Goal: Information Seeking & Learning: Learn about a topic

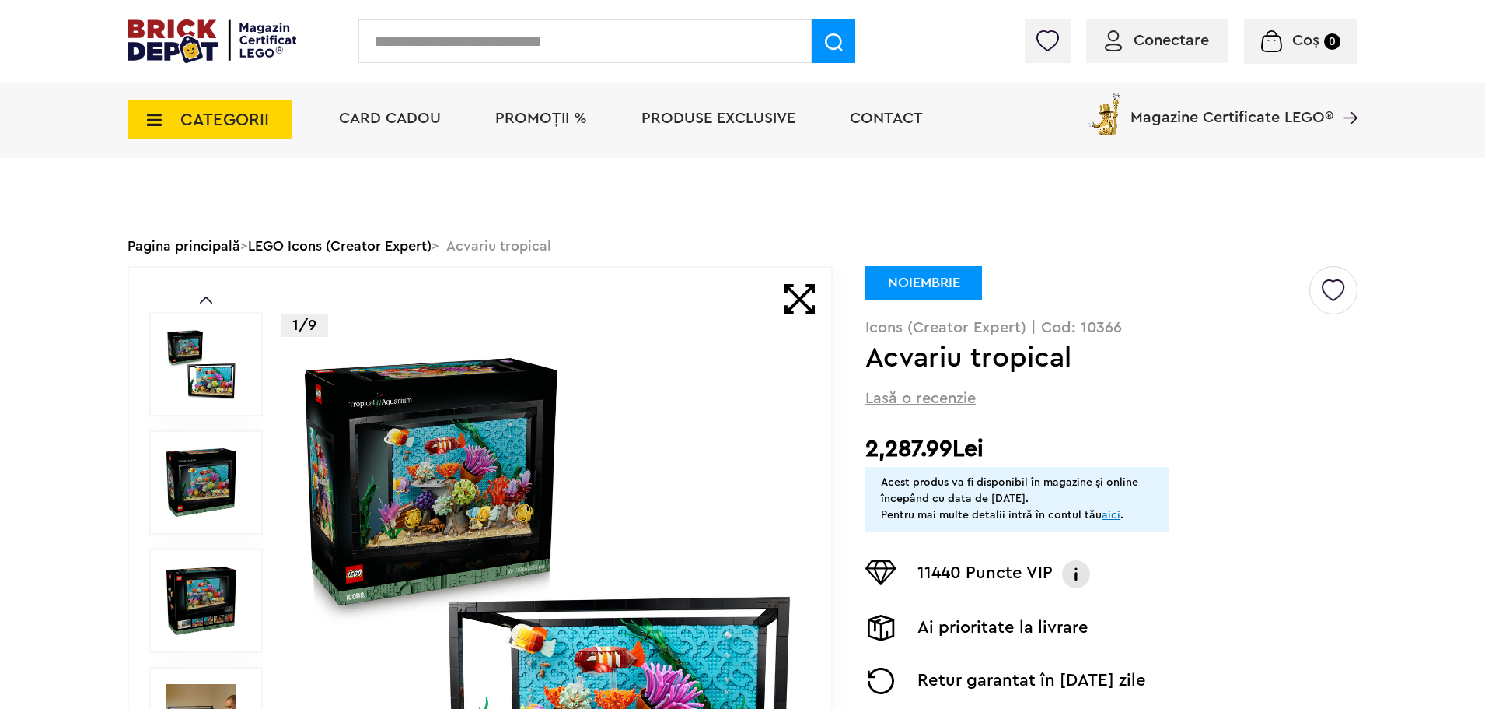
scroll to position [233, 0]
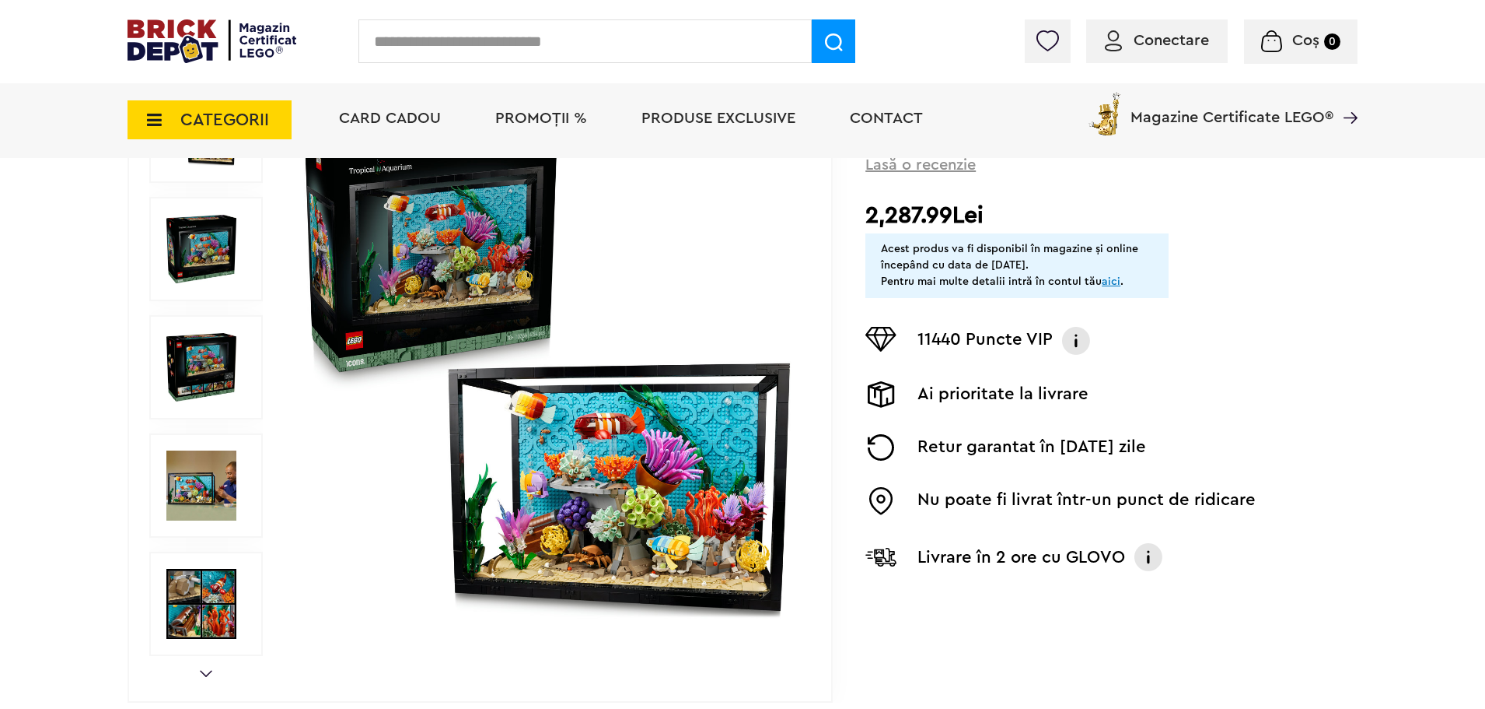
click at [440, 264] on img at bounding box center [547, 367] width 501 height 501
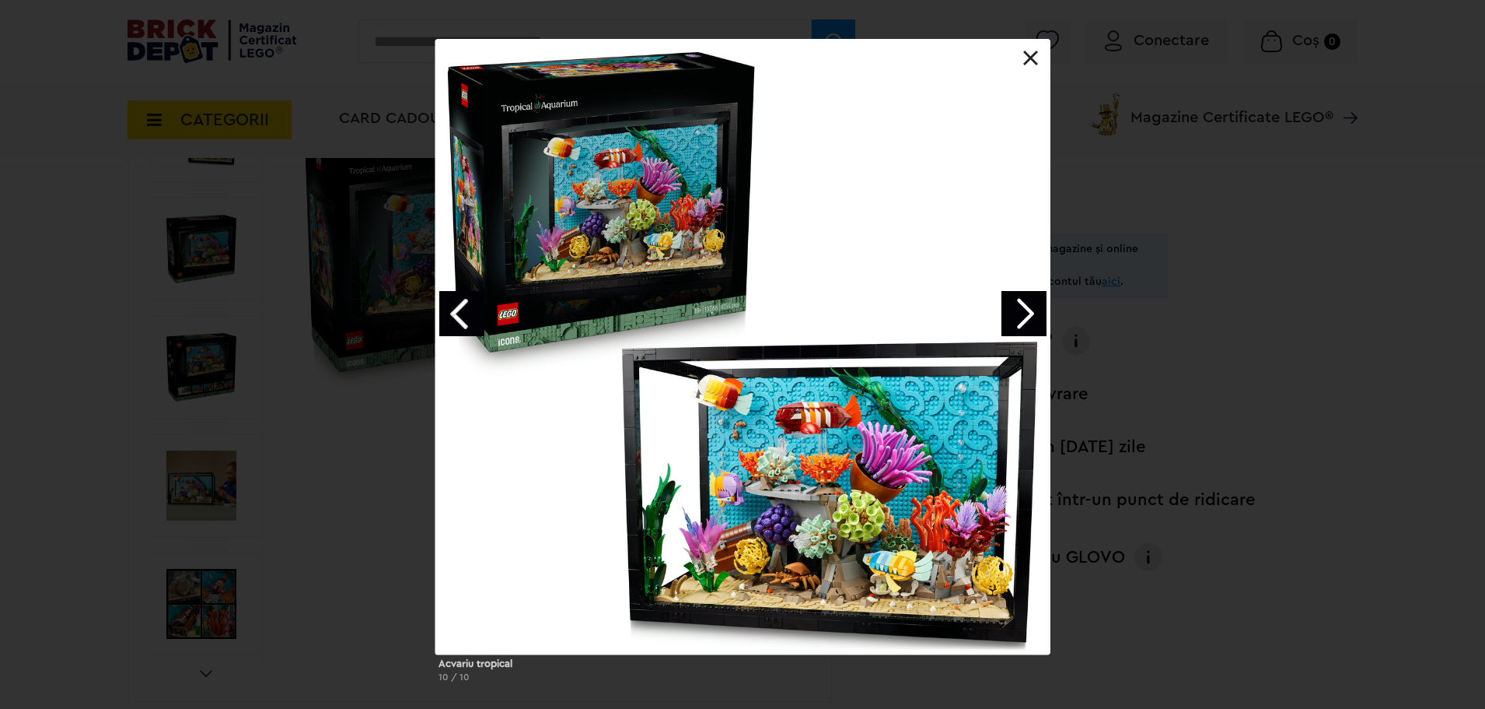
click at [1015, 323] on link "Next image" at bounding box center [1024, 313] width 45 height 45
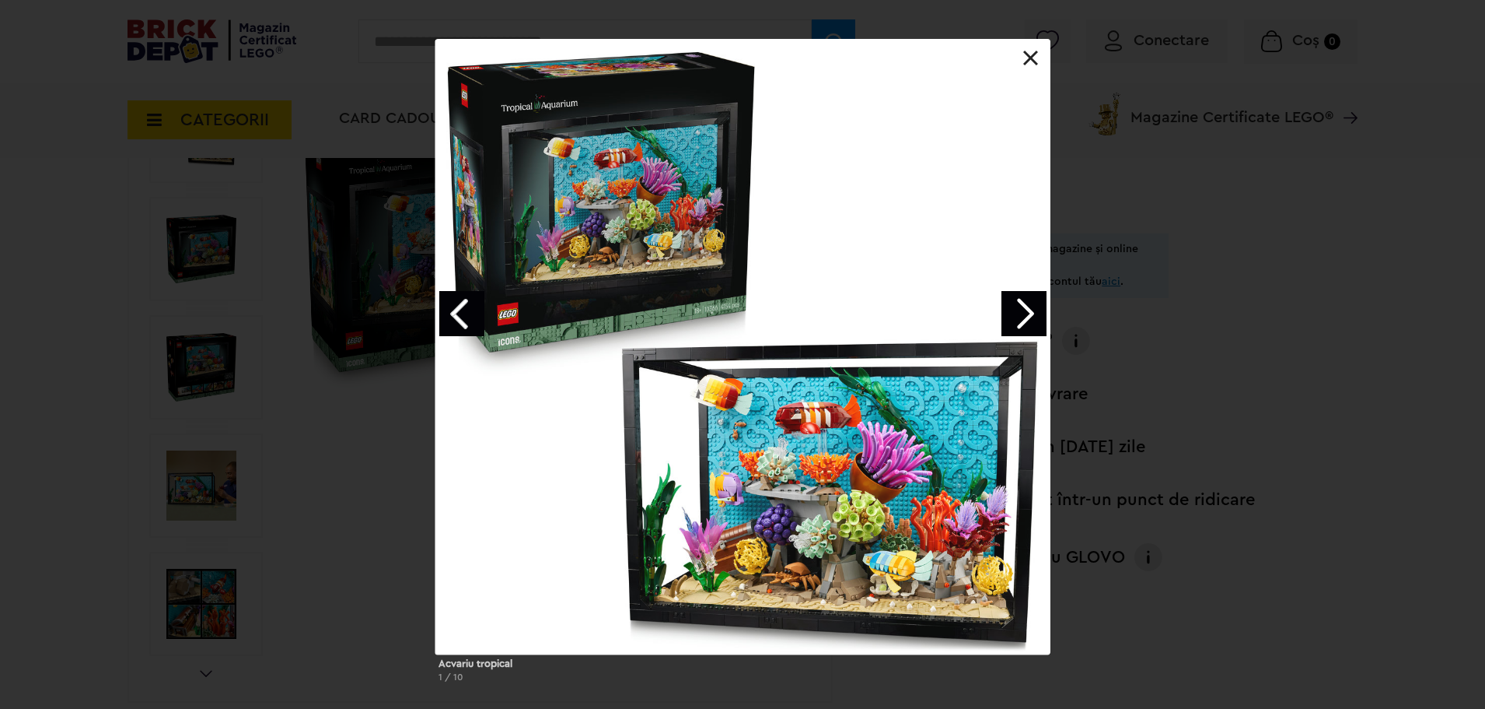
click at [1015, 323] on link "Next image" at bounding box center [1024, 313] width 45 height 45
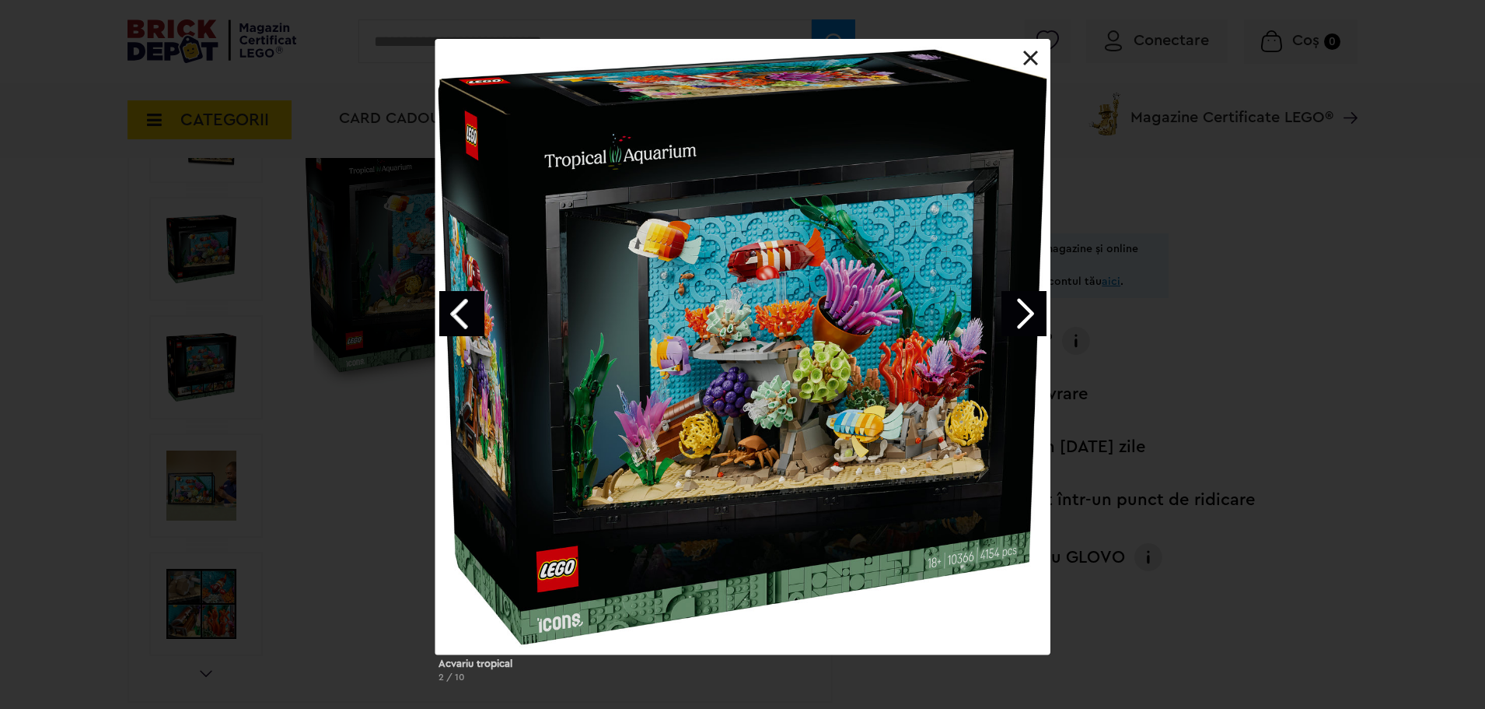
click at [1015, 323] on link "Next image" at bounding box center [1024, 313] width 45 height 45
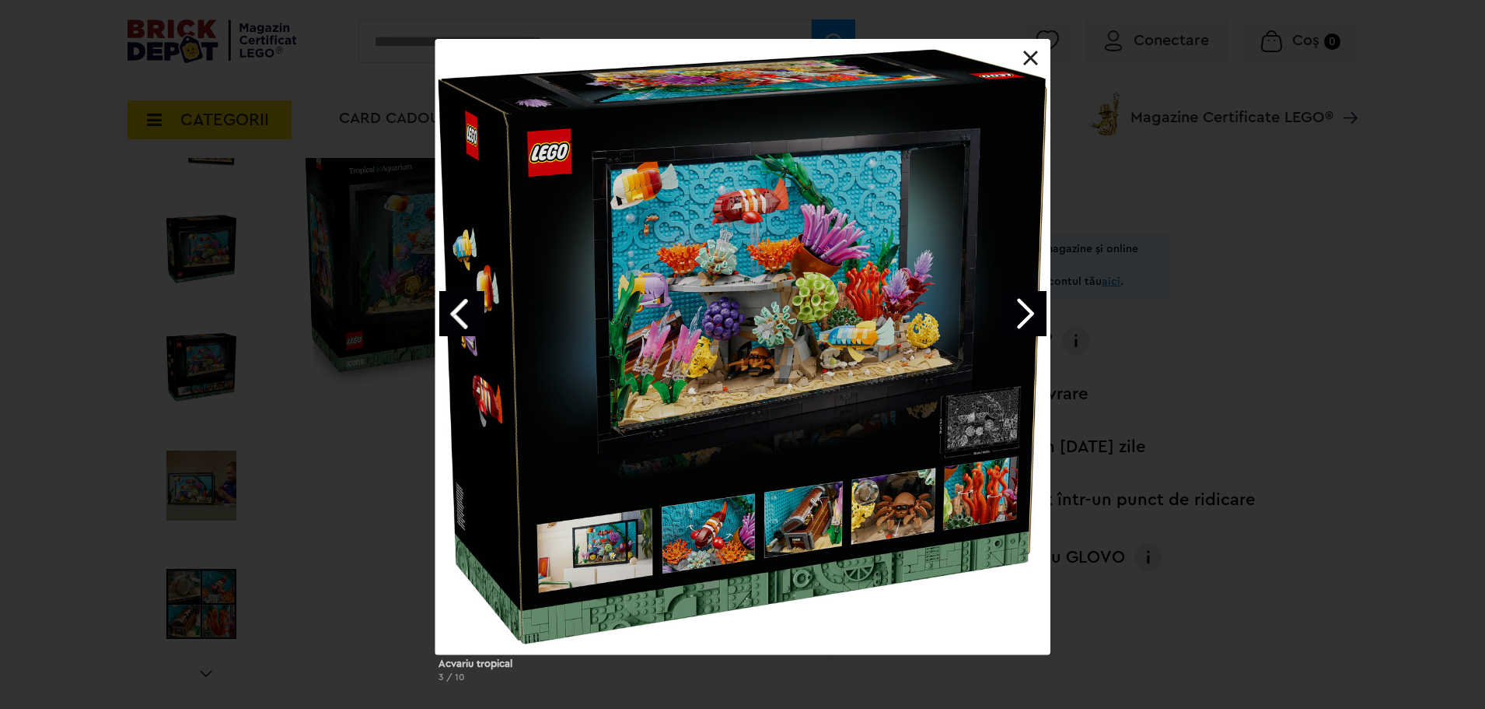
click at [1015, 323] on link "Next image" at bounding box center [1024, 313] width 45 height 45
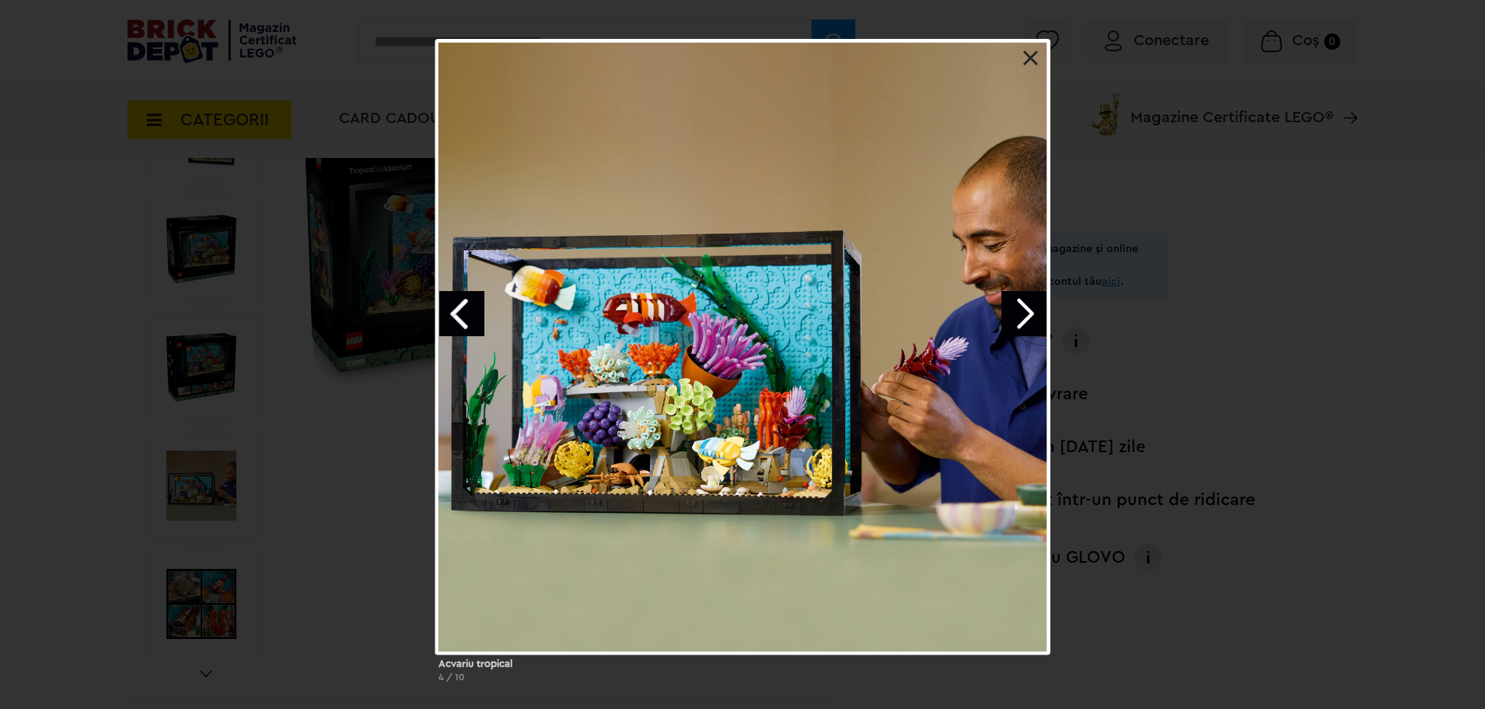
click at [1028, 61] on link at bounding box center [1031, 59] width 16 height 16
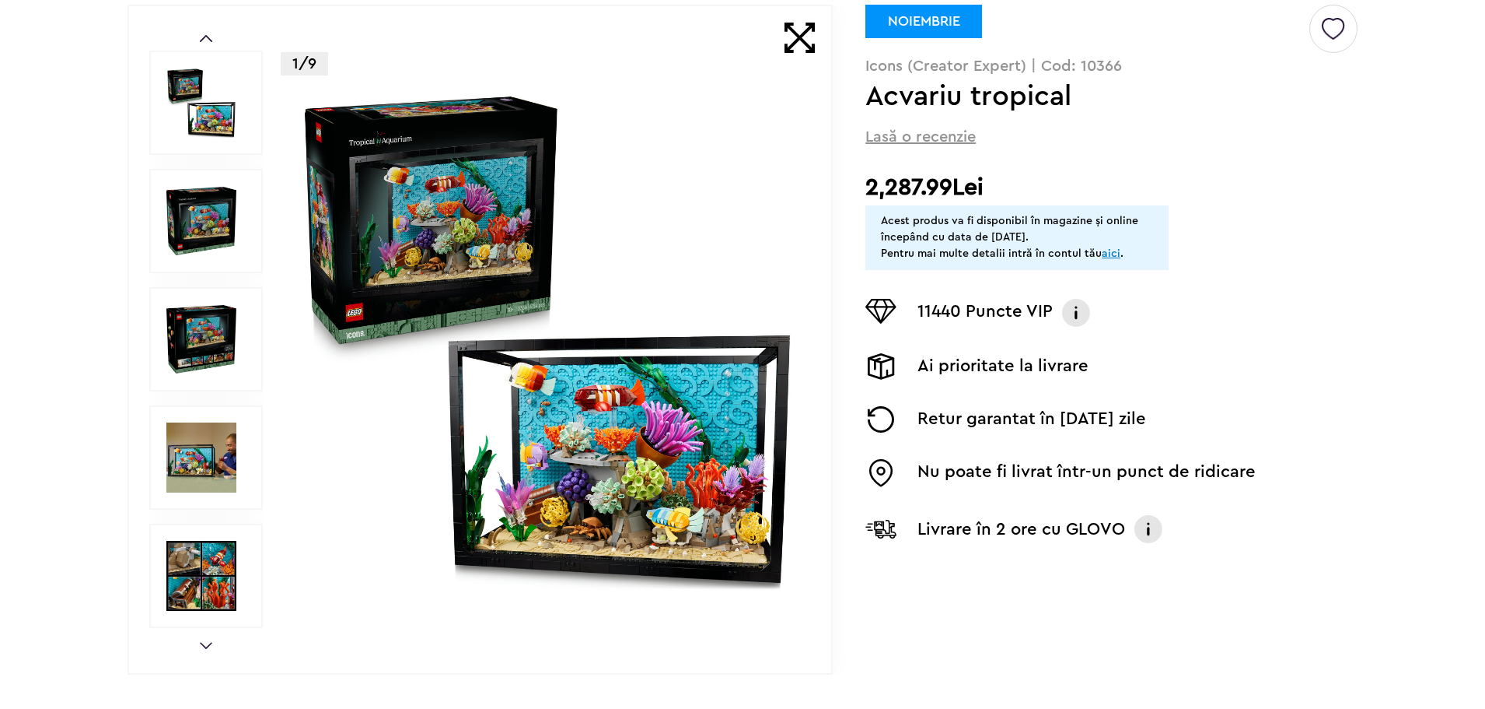
scroll to position [0, 0]
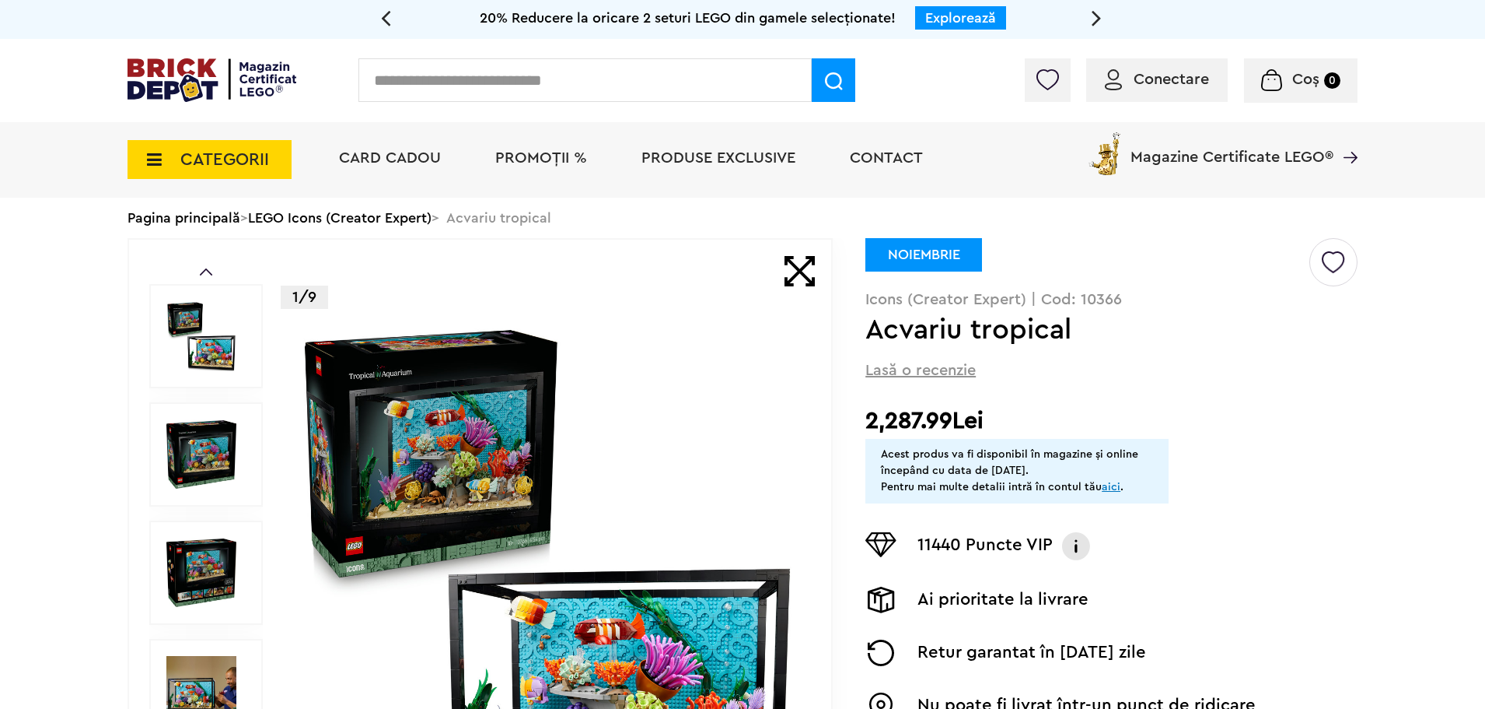
click at [366, 215] on link "LEGO Icons (Creator Expert)" at bounding box center [340, 218] width 184 height 14
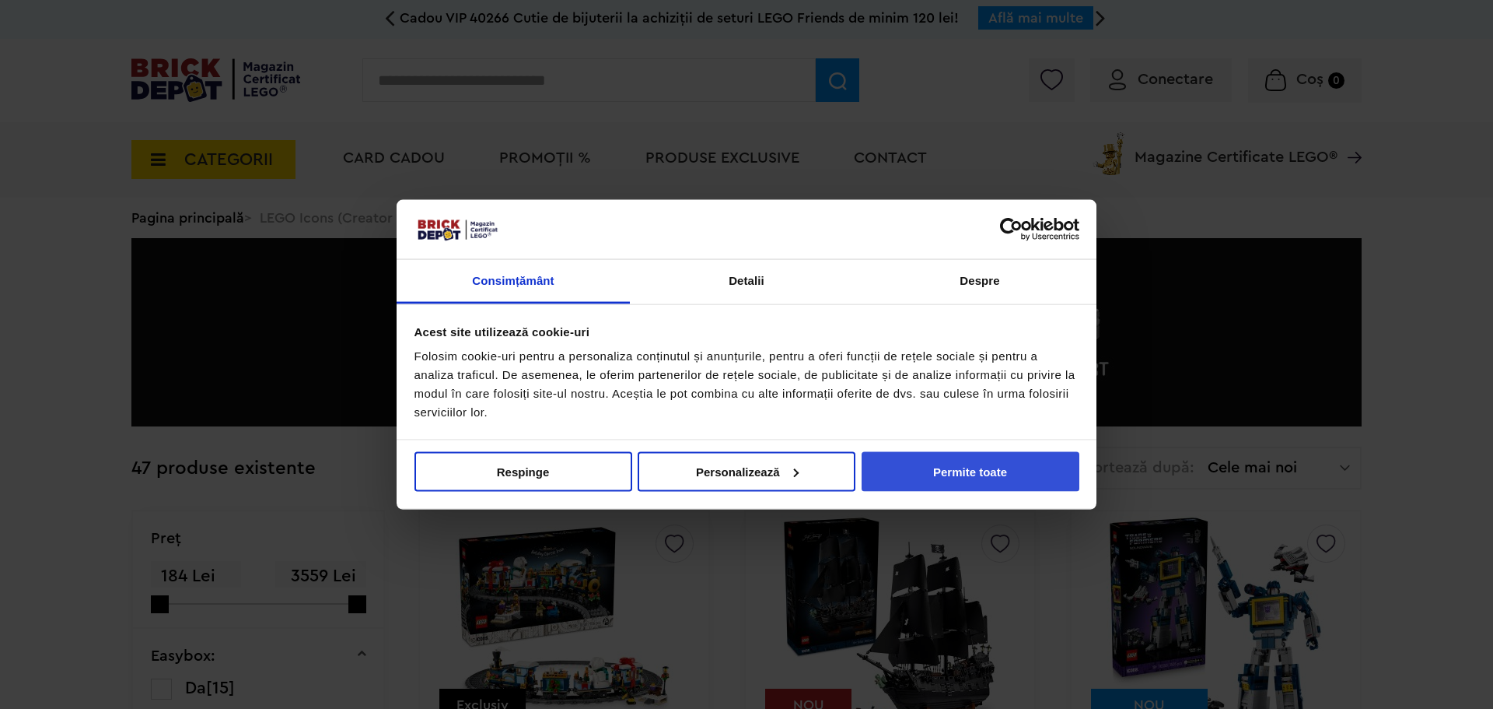
click at [958, 473] on button "Permite toate" at bounding box center [971, 471] width 218 height 40
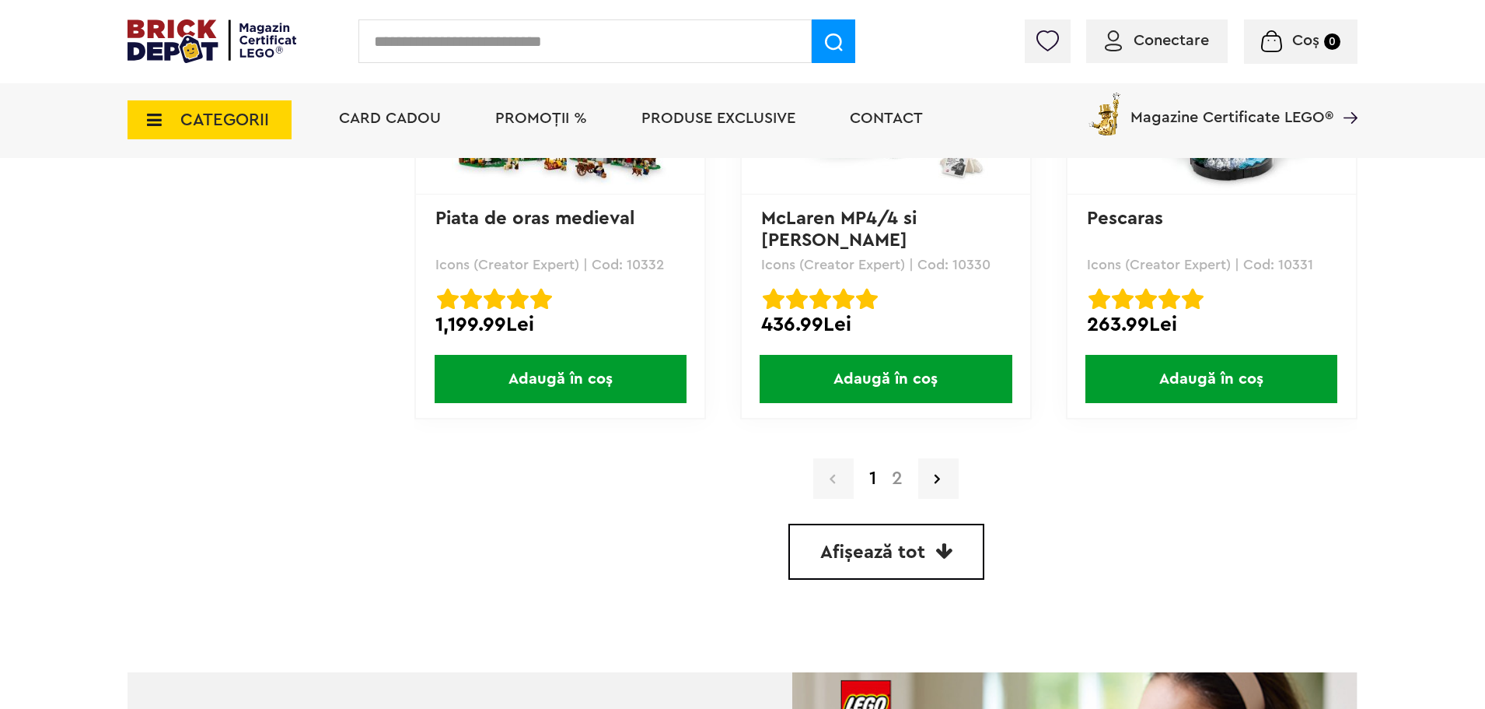
scroll to position [4278, 0]
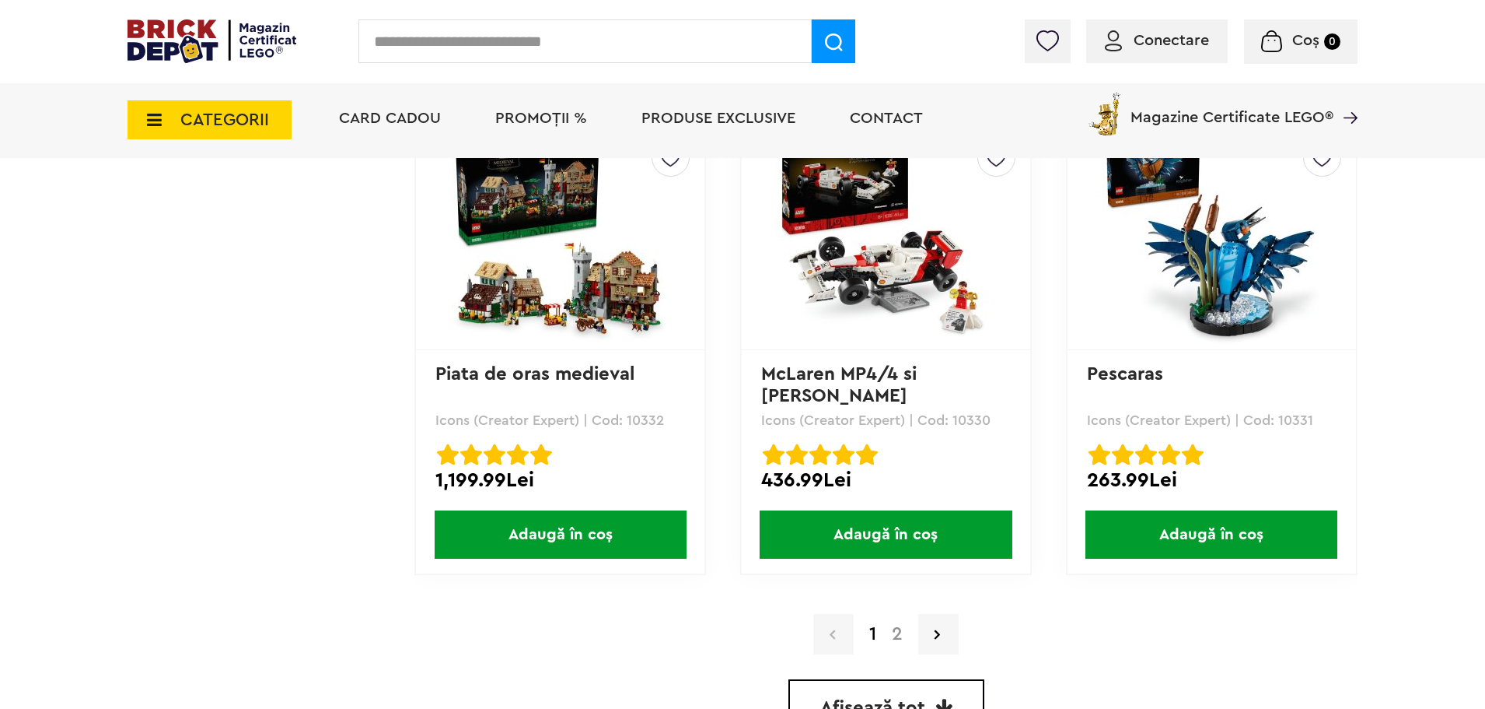
click at [898, 635] on link "2" at bounding box center [897, 634] width 26 height 19
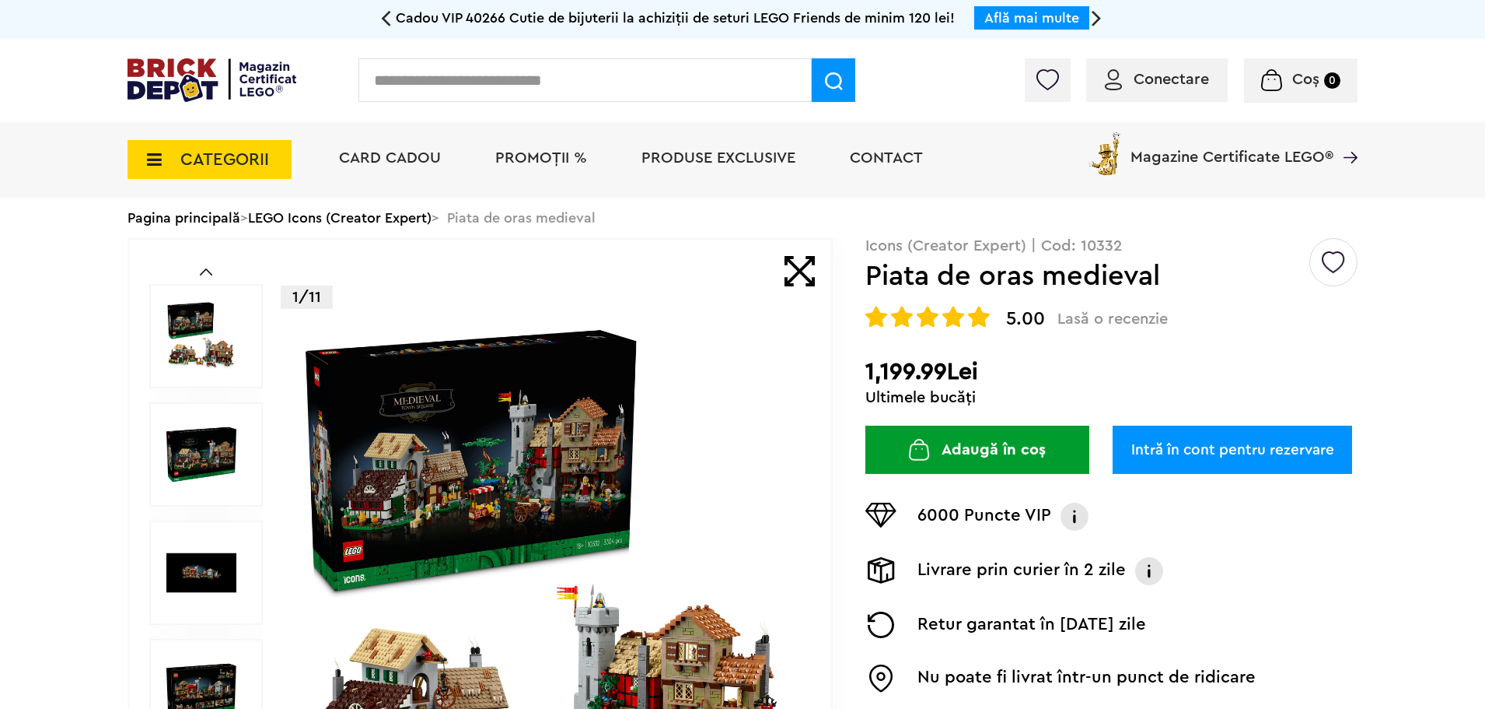
scroll to position [233, 0]
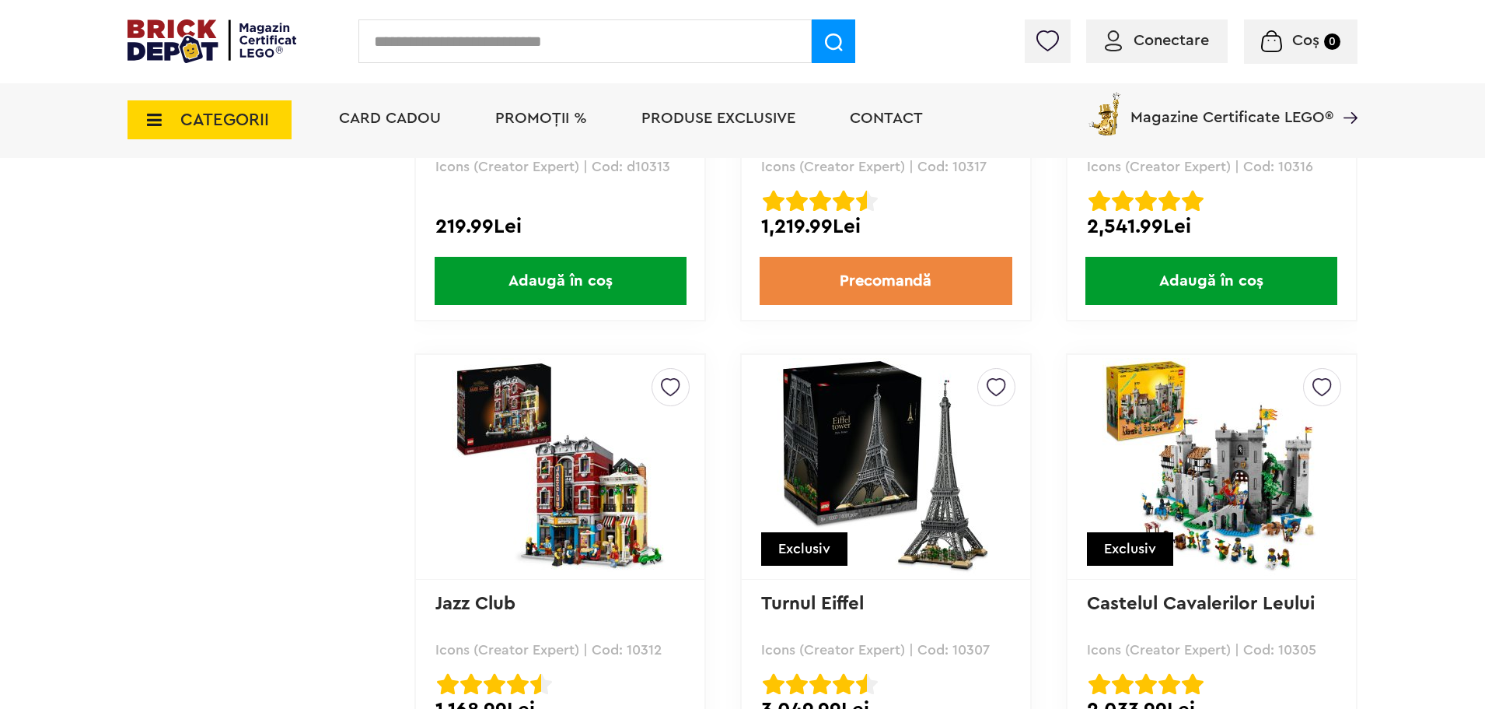
scroll to position [1789, 0]
